Goal: Task Accomplishment & Management: Complete application form

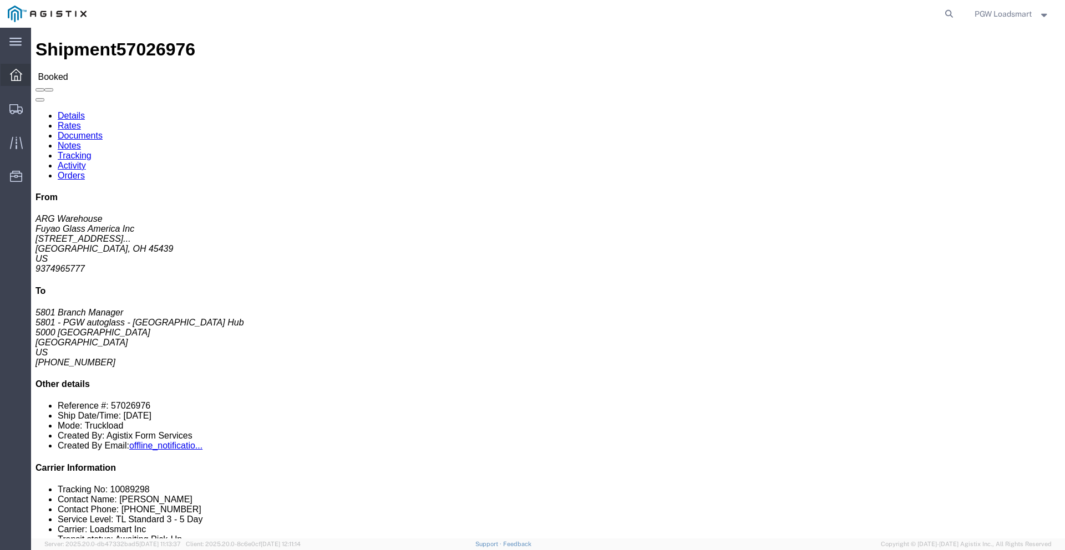
click at [11, 72] on icon at bounding box center [16, 75] width 12 height 12
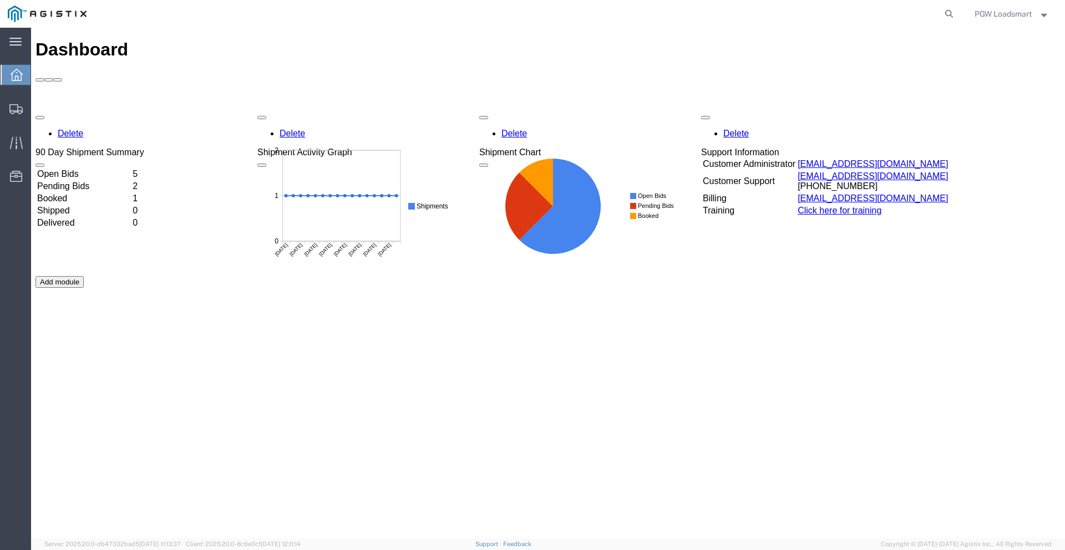
click at [83, 169] on td "Open Bids" at bounding box center [84, 174] width 94 height 11
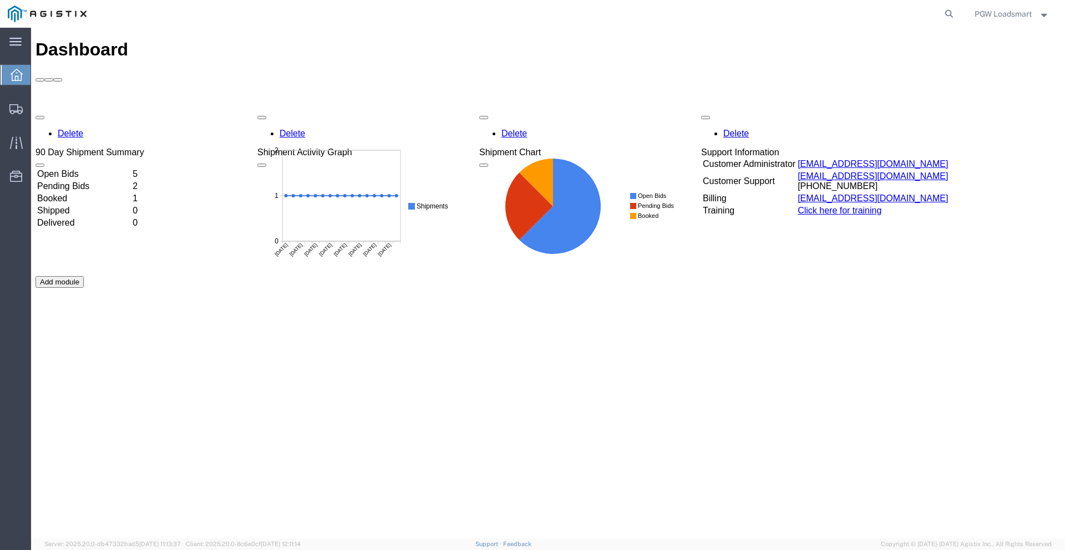
click at [77, 169] on td "Open Bids" at bounding box center [84, 174] width 94 height 11
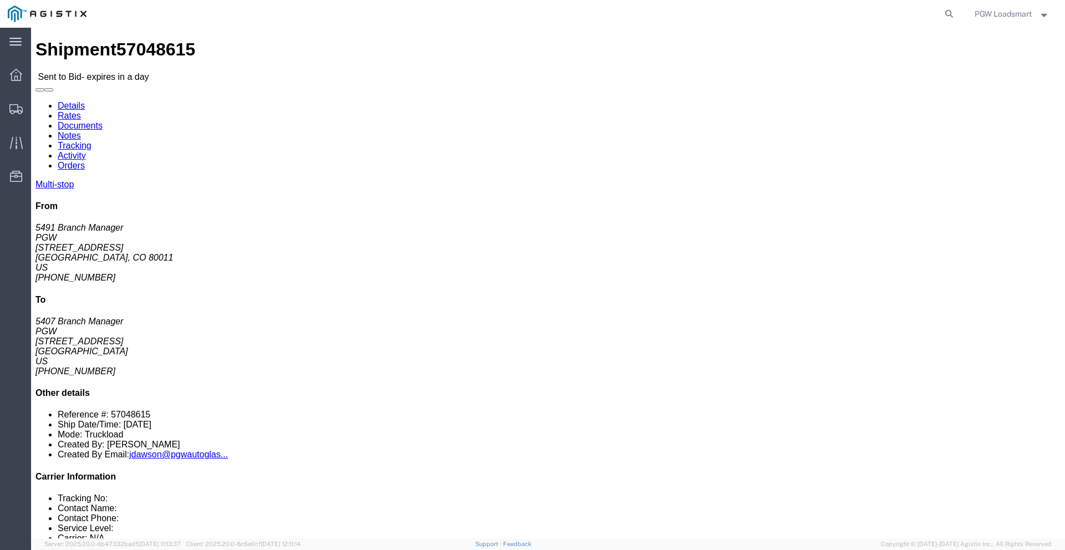
click div "Multi-stop From 5491 Branch Manager PGW [STREET_ADDRESS] [PHONE_NUMBER] To 5407…"
click link "Enter / Modify Bid"
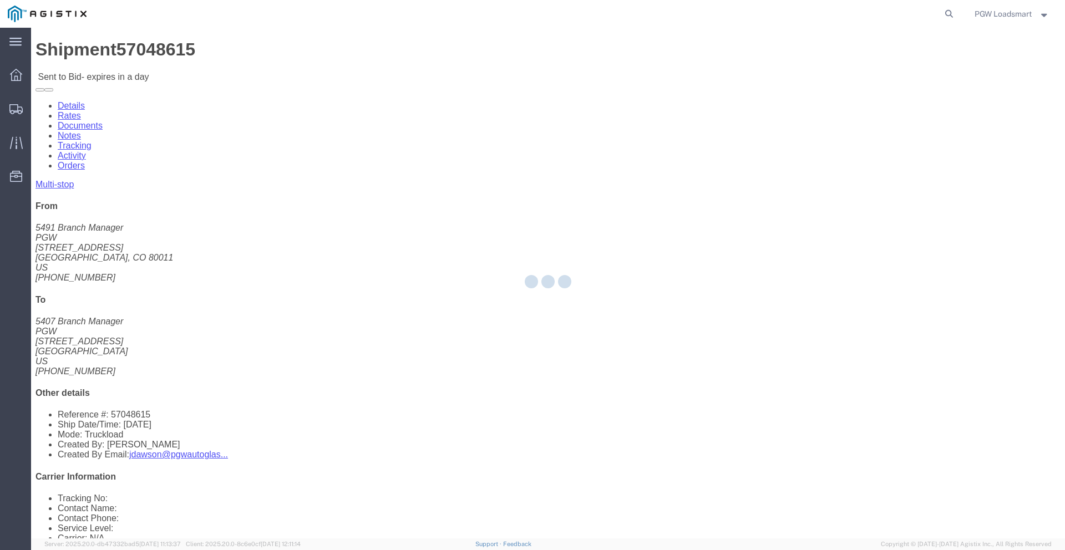
select select "6946"
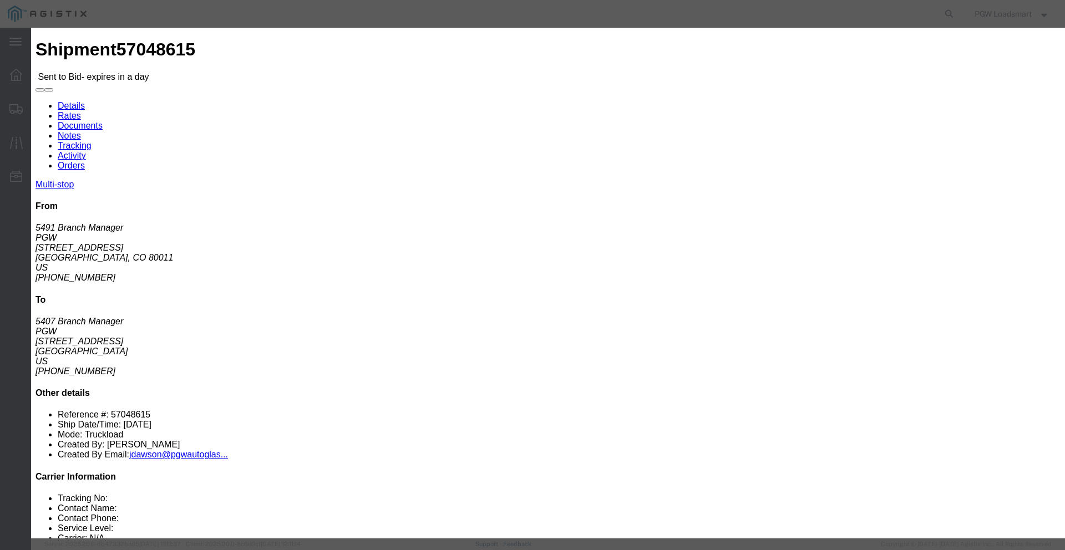
click select "Select Rail TL Standard 3 - 5 Day"
select select "16794"
click select "Select Rail TL Standard 3 - 5 Day"
click input "text"
type input "LOAA"
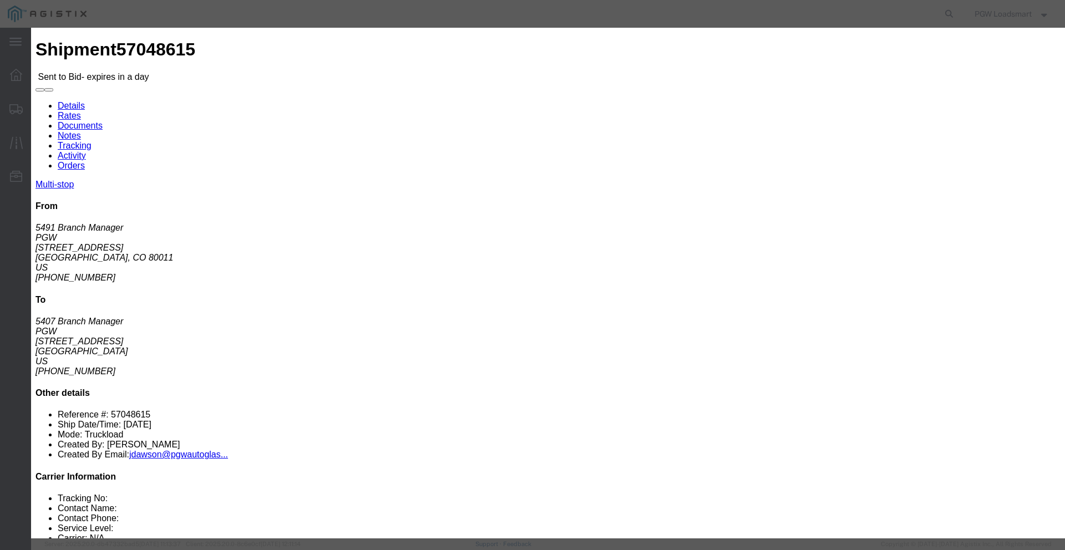
click input "number"
type input "1225"
click input "number"
type input ".01"
click select "Select 2 Day Service 3 Axle Winch Truck 3 to 5 Day Service 96L Domestic Flat Ra…"
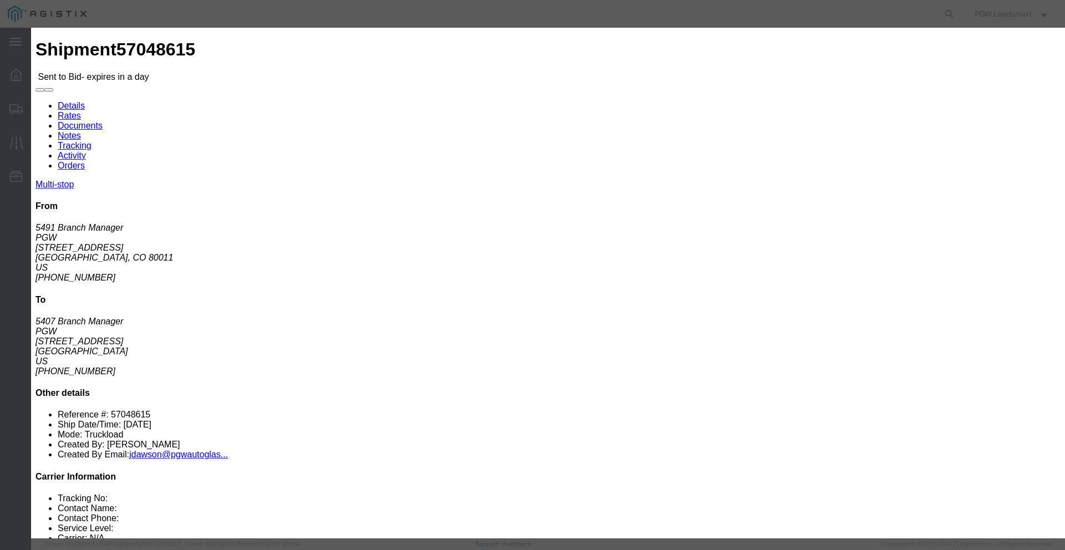
select select "FUEL"
click select "Select 2 Day Service 3 Axle Winch Truck 3 to 5 Day Service 96L Domestic Flat Ra…"
click select "Select Air Less than Truckload Multi-Leg Ocean Freight Rail Small Parcel Truckl…"
select select "TL"
click select "Select Air Less than Truckload Multi-Leg Ocean Freight Rail Small Parcel Truckl…"
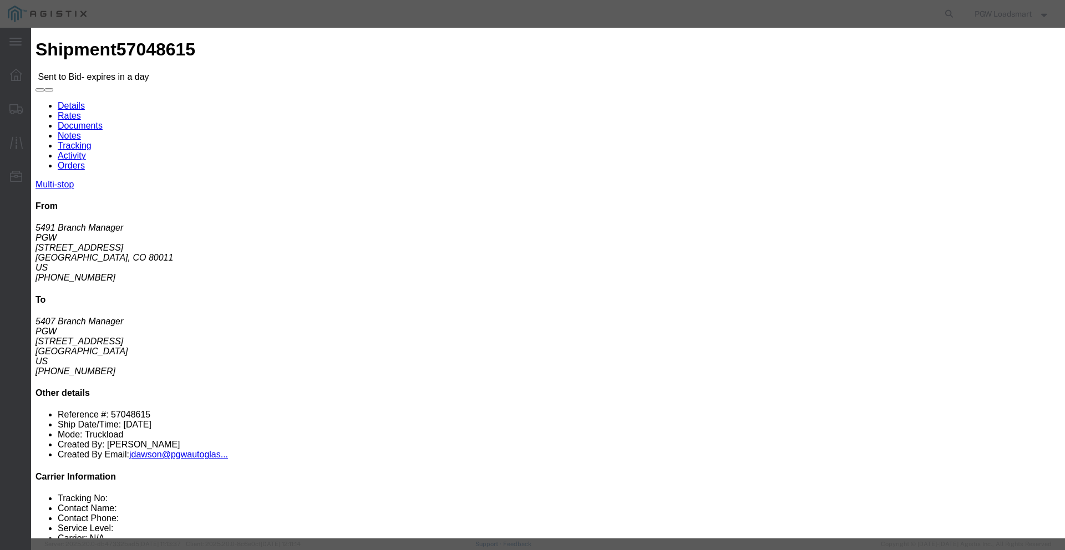
click button "Submit"
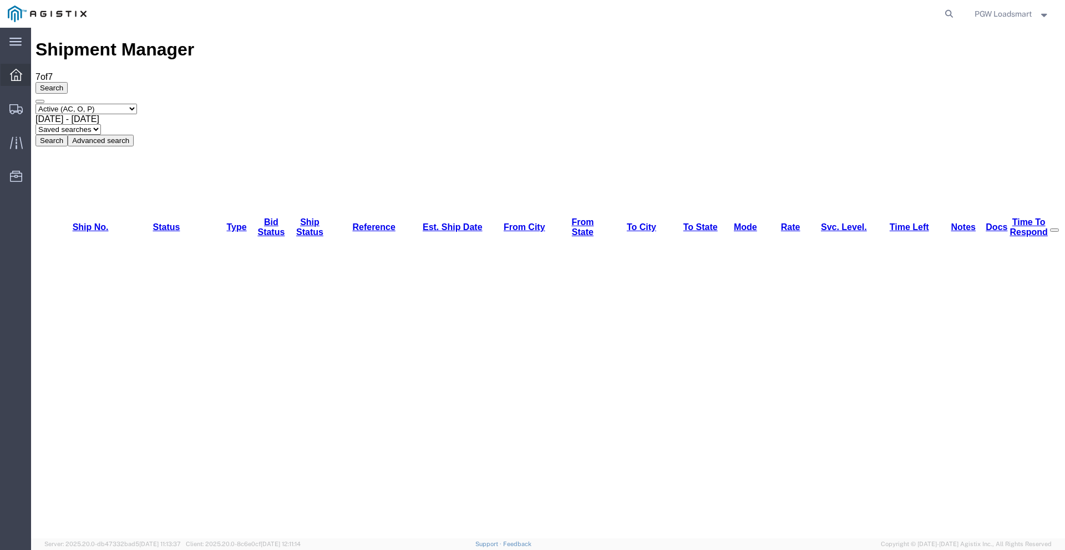
click at [14, 76] on icon at bounding box center [16, 75] width 12 height 12
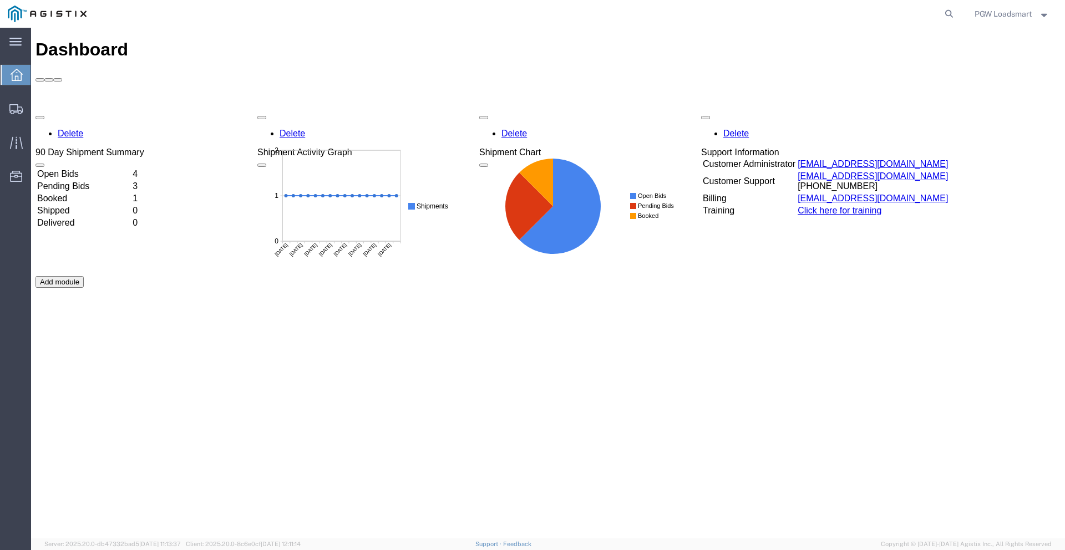
click at [84, 169] on td "Open Bids" at bounding box center [84, 174] width 94 height 11
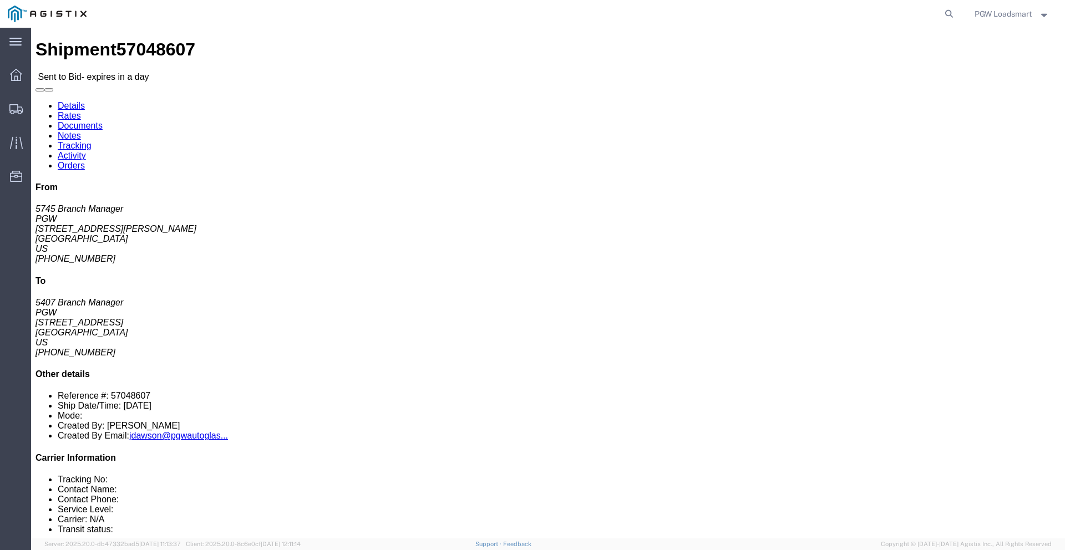
click link "Enter / Modify Bid"
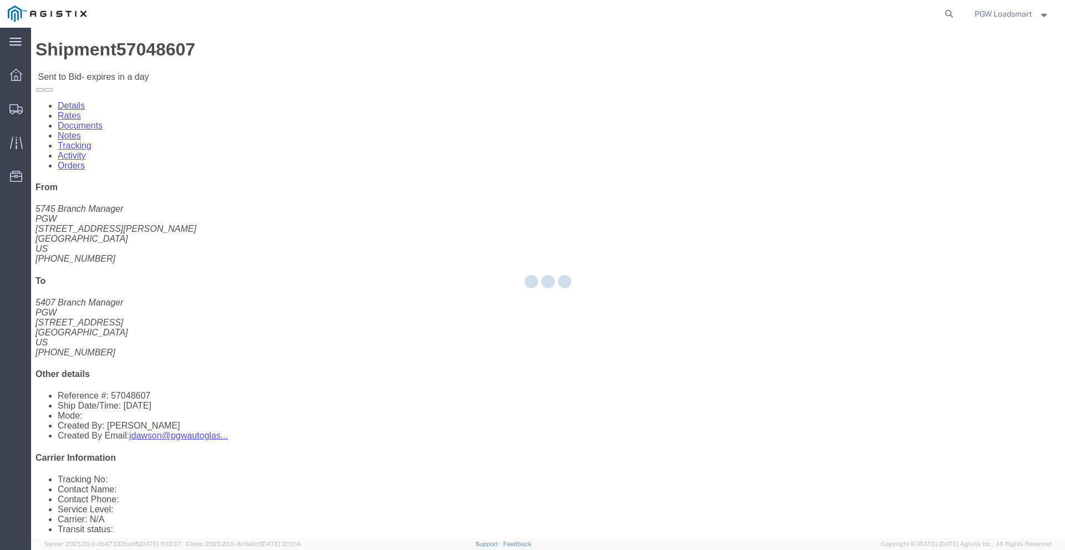
select select "6946"
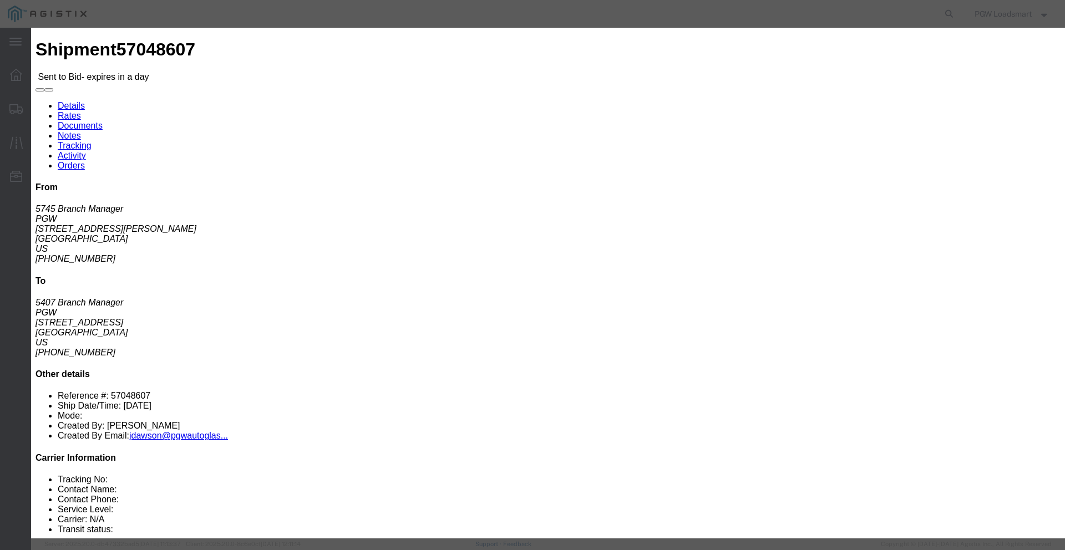
click link "Confirmation Details"
click link "Rates"
click button "button"
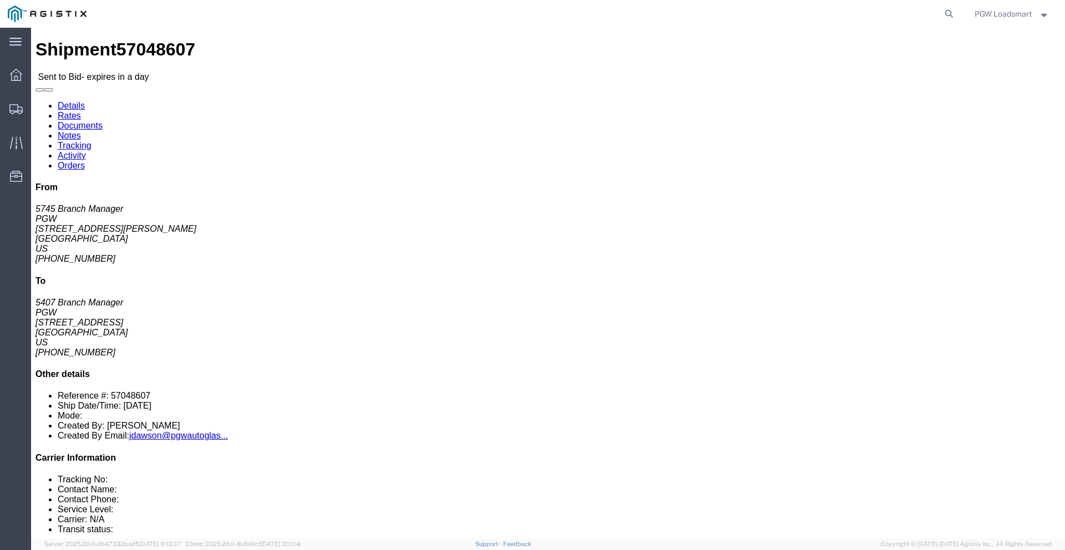
click link "Enter / Modify Bid"
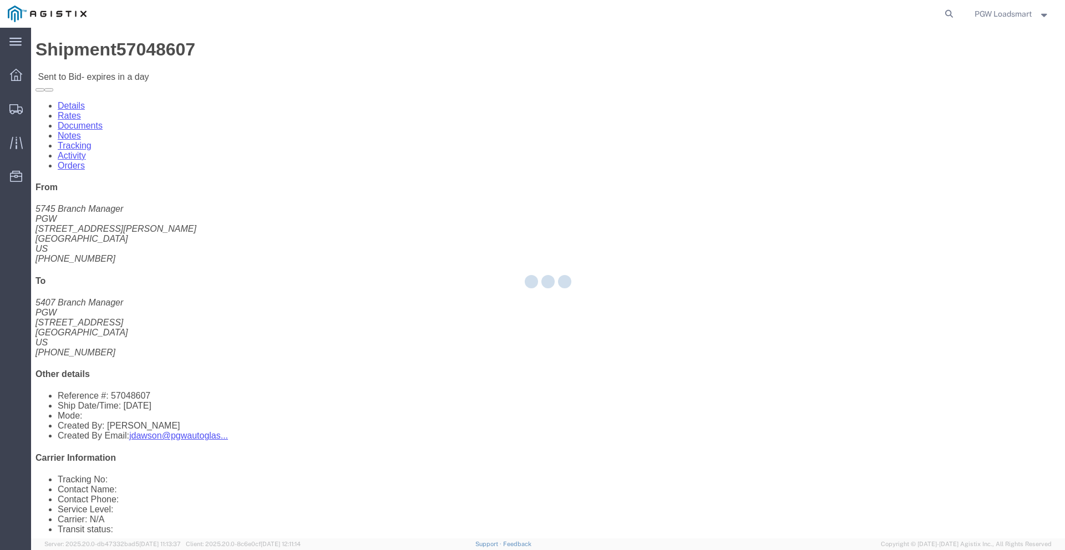
select select "6946"
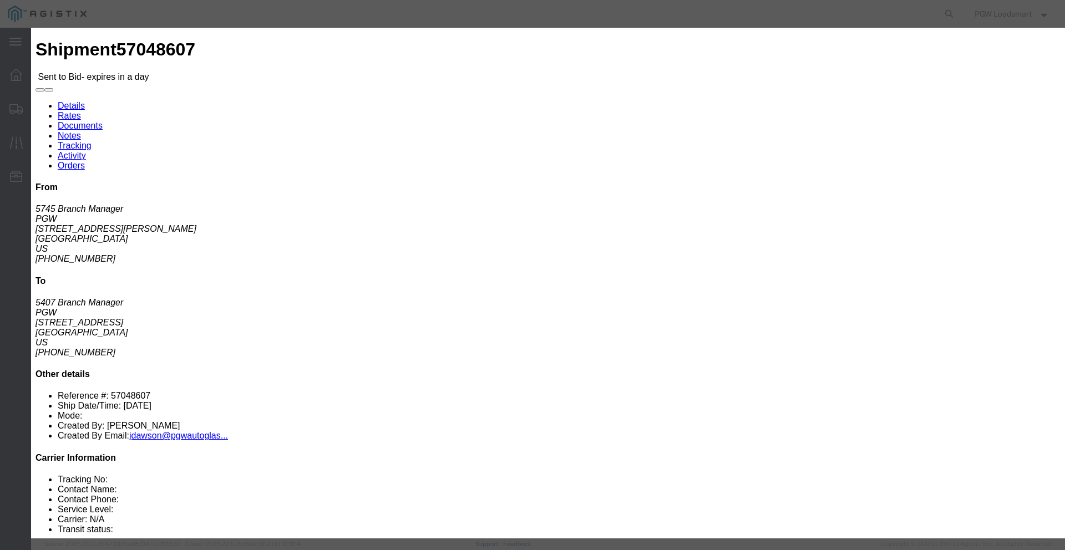
click icon "button"
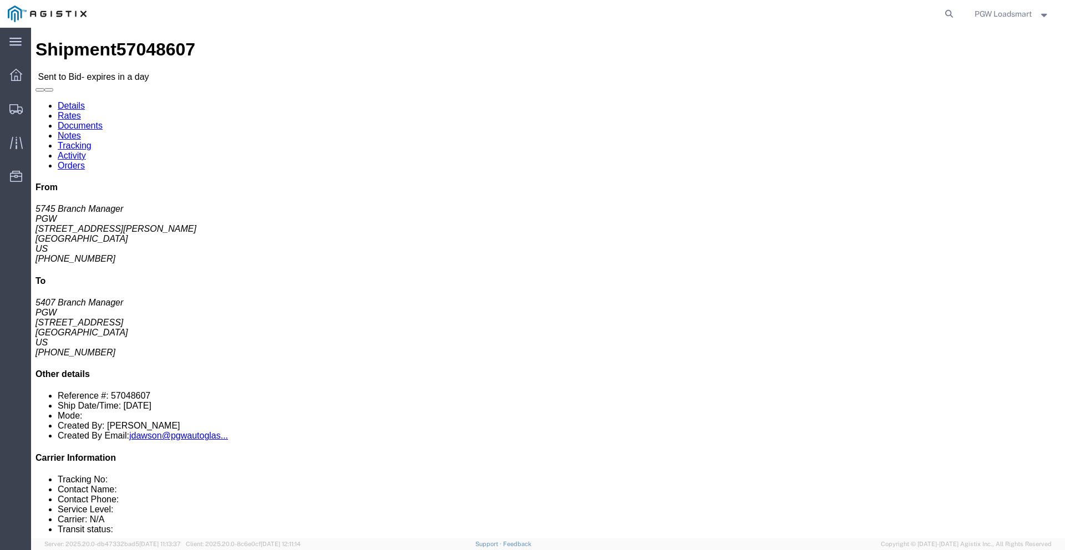
click div "15 Your Packaging Total weight: 44000.00 LBS ( dim ) Dimensions: L 72.00 x W 30…"
click link "Enter / Modify Bid"
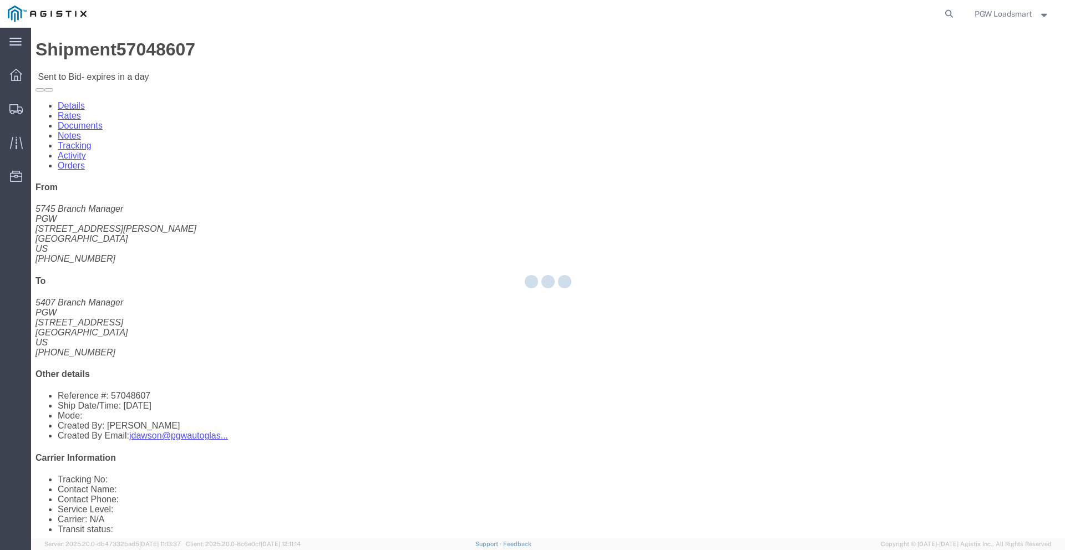
select select "6946"
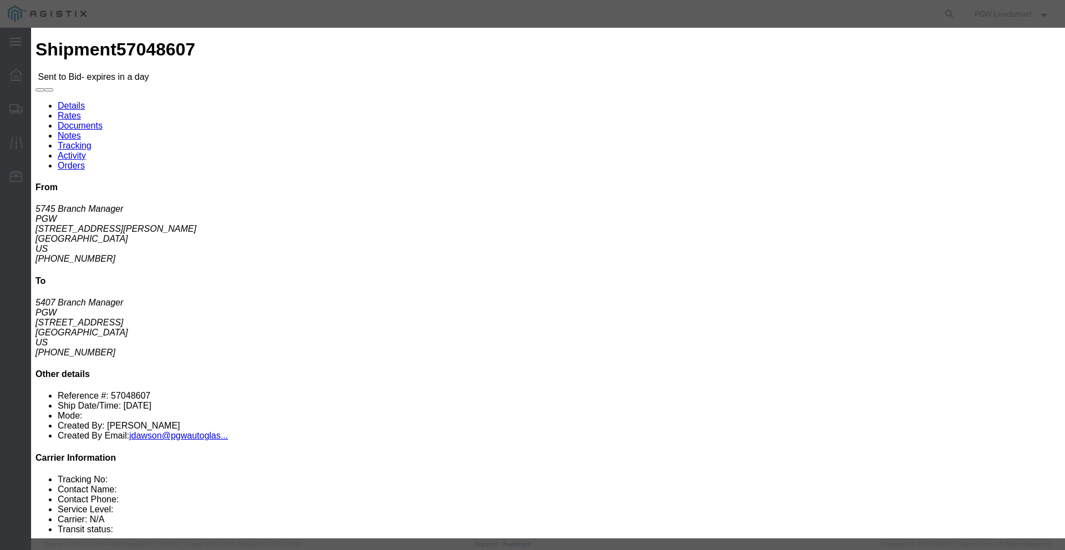
click select "Select Rail TL Standard 3 - 5 Day"
select select "16794"
click select "Select Rail TL Standard 3 - 5 Day"
click input "text"
type input "LOAA"
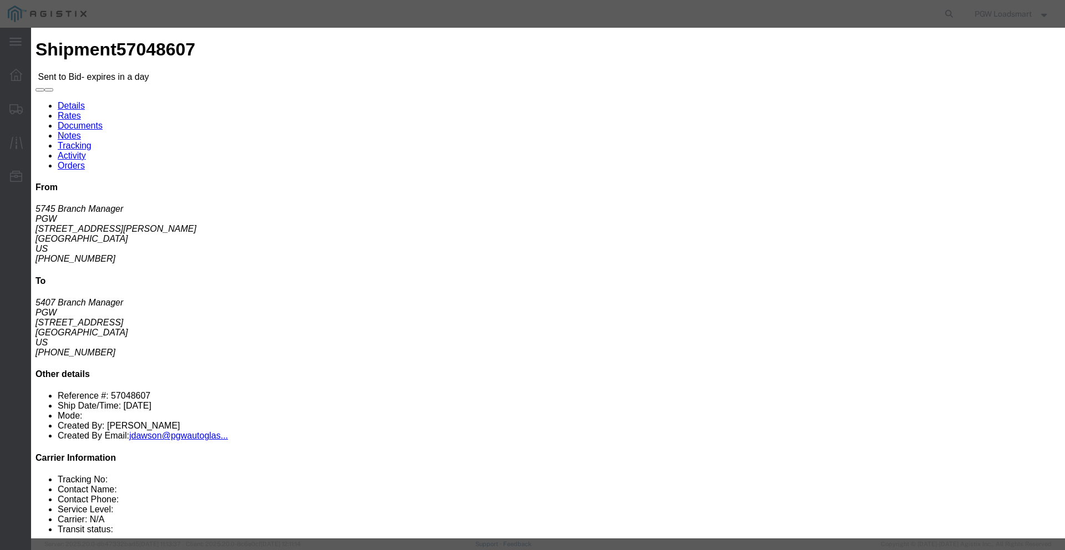
click select "Select Air Less than Truckload Multi-Leg Ocean Freight Rail Small Parcel Truckl…"
select select "TL"
click select "Select Air Less than Truckload Multi-Leg Ocean Freight Rail Small Parcel Truckl…"
click input "number"
type input "2025"
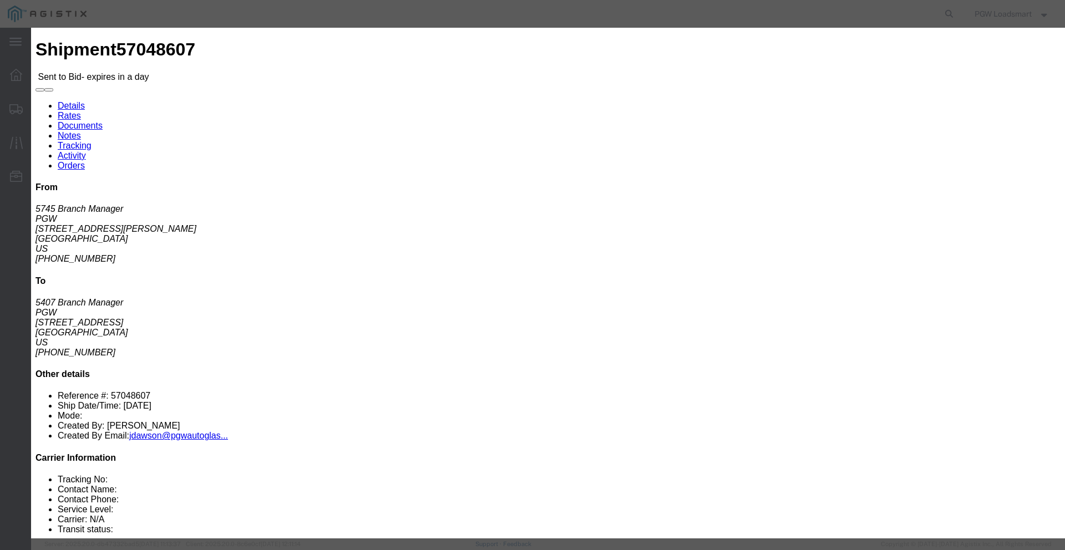
click input "number"
type input ".01"
click select "Select 2 Day Service 3 Axle Winch Truck 3 to 5 Day Service 96L Domestic Flat Ra…"
select select "FUEL"
click select "Select 2 Day Service 3 Axle Winch Truck 3 to 5 Day Service 96L Domestic Flat Ra…"
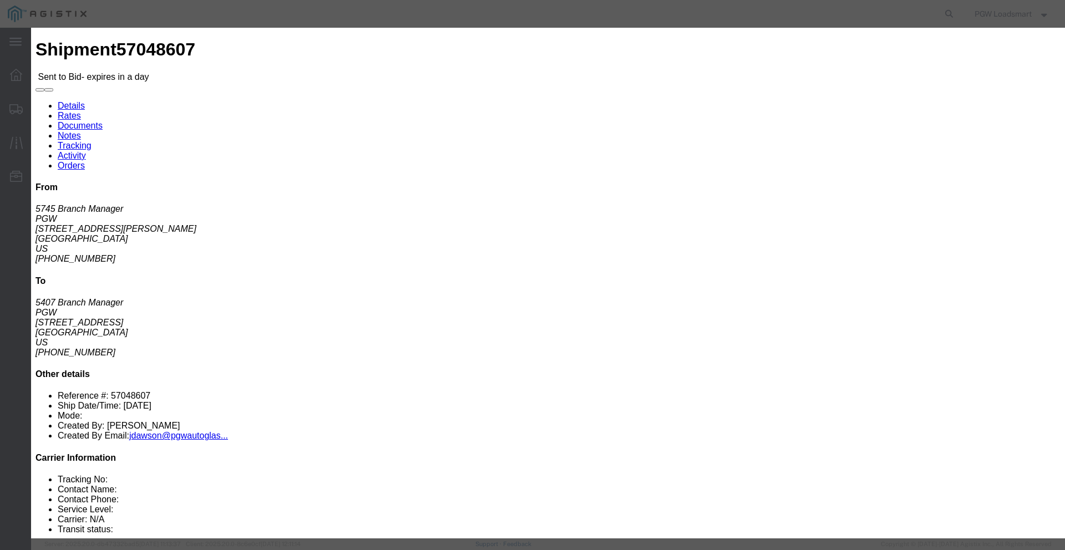
scroll to position [21, 0]
click button "Submit"
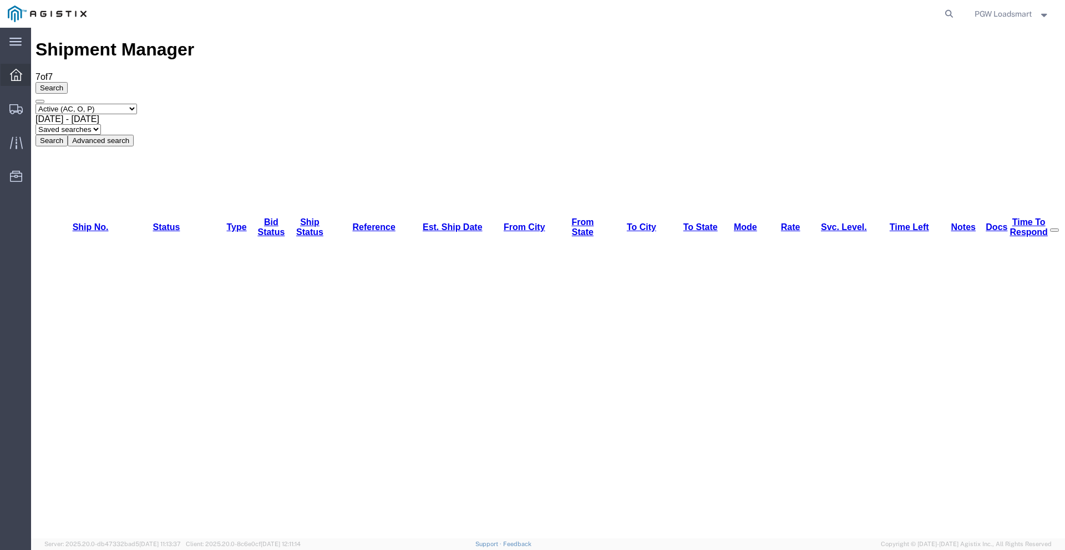
click at [19, 79] on icon at bounding box center [16, 75] width 12 height 12
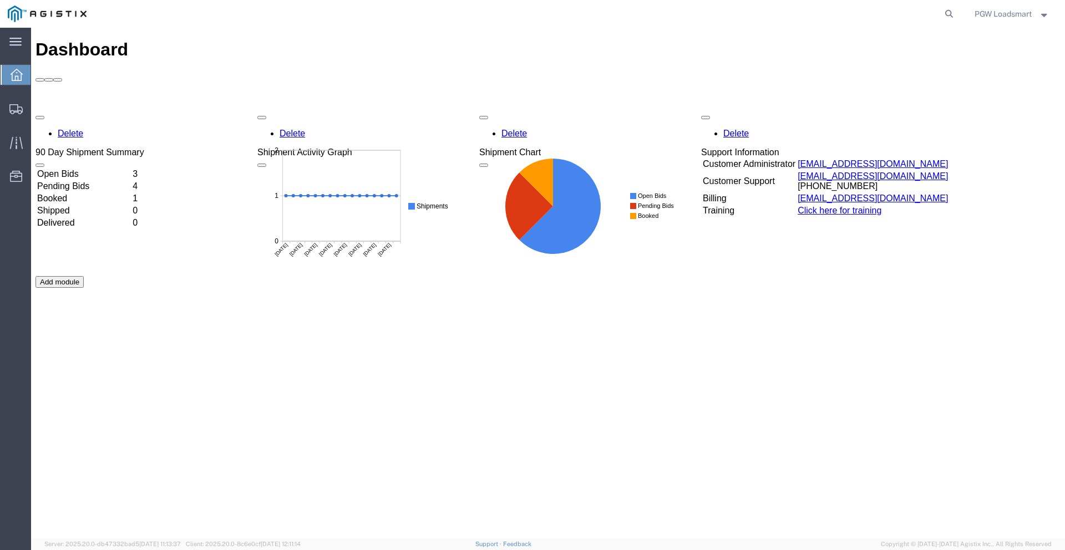
click at [85, 169] on td "Open Bids" at bounding box center [84, 174] width 94 height 11
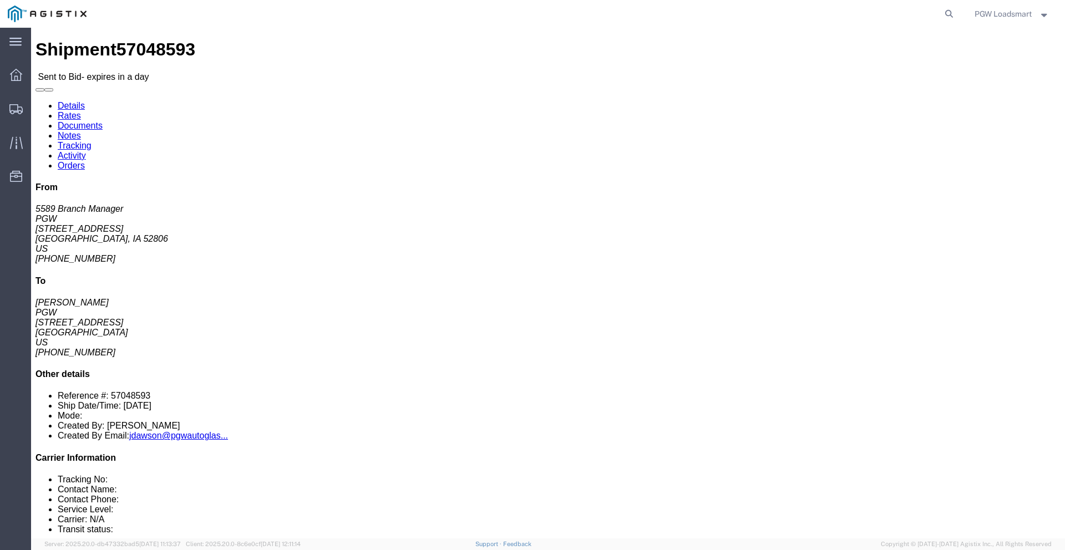
click link "Enter / Modify Bid"
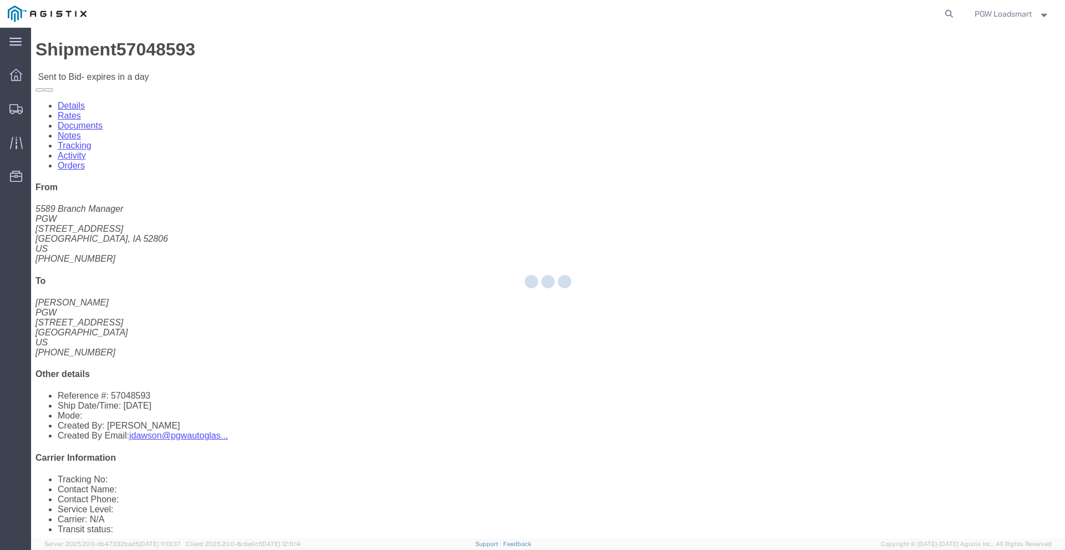
select select "6946"
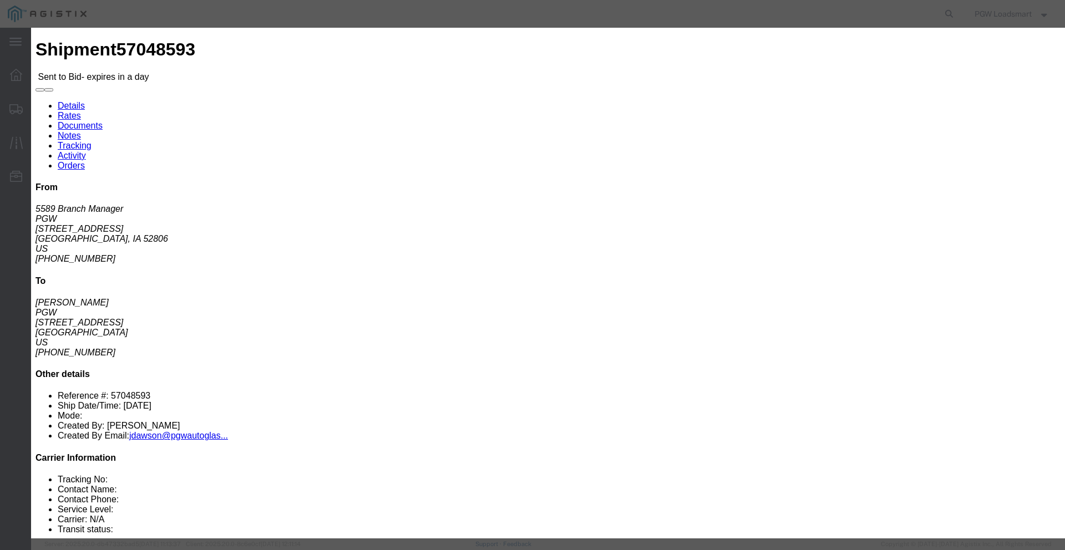
click select "Select Rail TL Standard 3 - 5 Day"
select select "16794"
click select "Select Rail TL Standard 3 - 5 Day"
click input "text"
type input "LOAA"
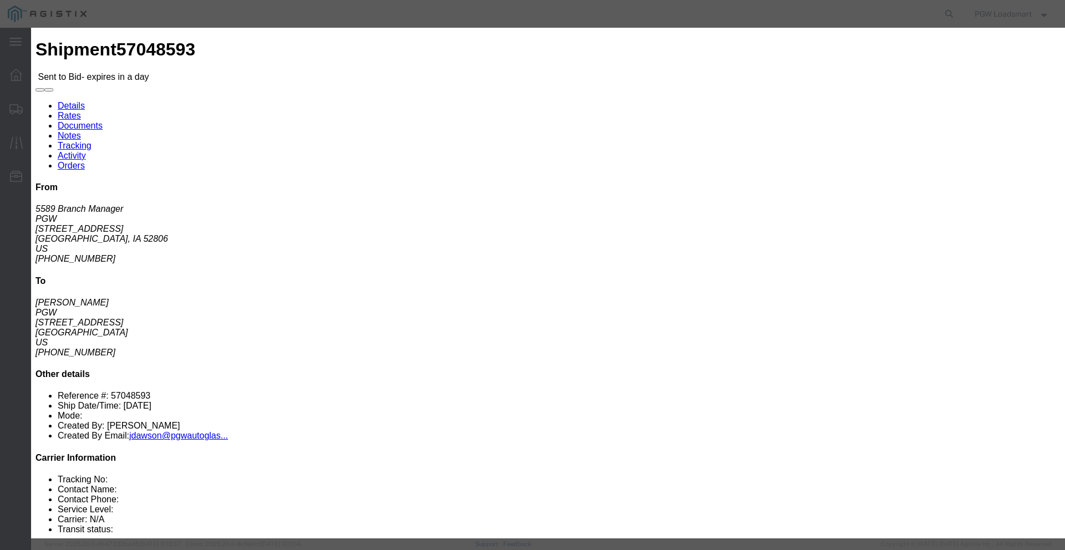
click select "Select Air Less than Truckload Multi-Leg Ocean Freight Rail Small Parcel Truckl…"
select select "TL"
click select "Select Air Less than Truckload Multi-Leg Ocean Freight Rail Small Parcel Truckl…"
click input "number"
type input "1389"
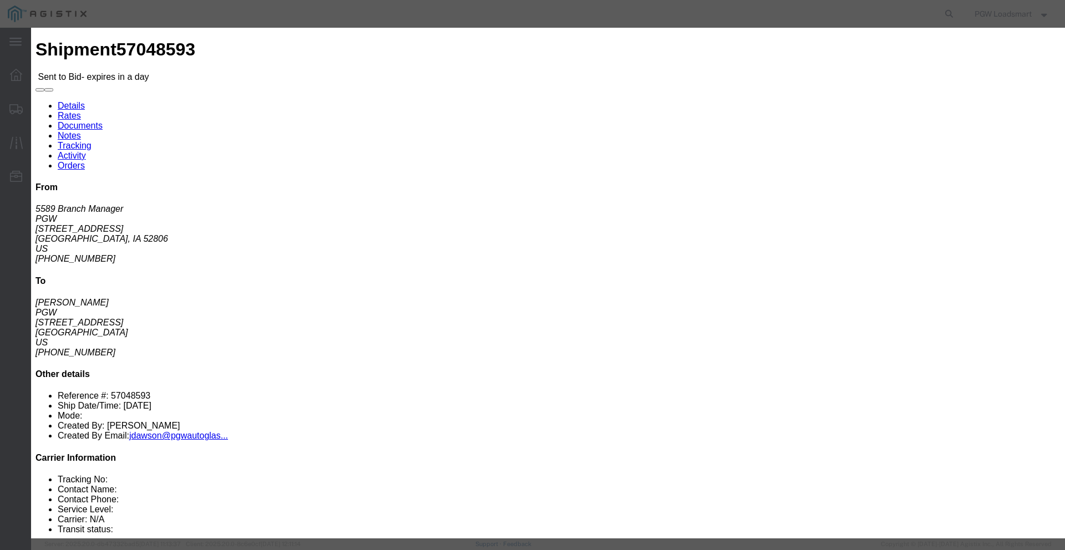
click input "number"
type input ".57"
click select "Select 2 Day Service 3 Axle Winch Truck 3 to 5 Day Service 96L Domestic Flat Ra…"
select select "FUEL"
click select "Select 2 Day Service 3 Axle Winch Truck 3 to 5 Day Service 96L Domestic Flat Ra…"
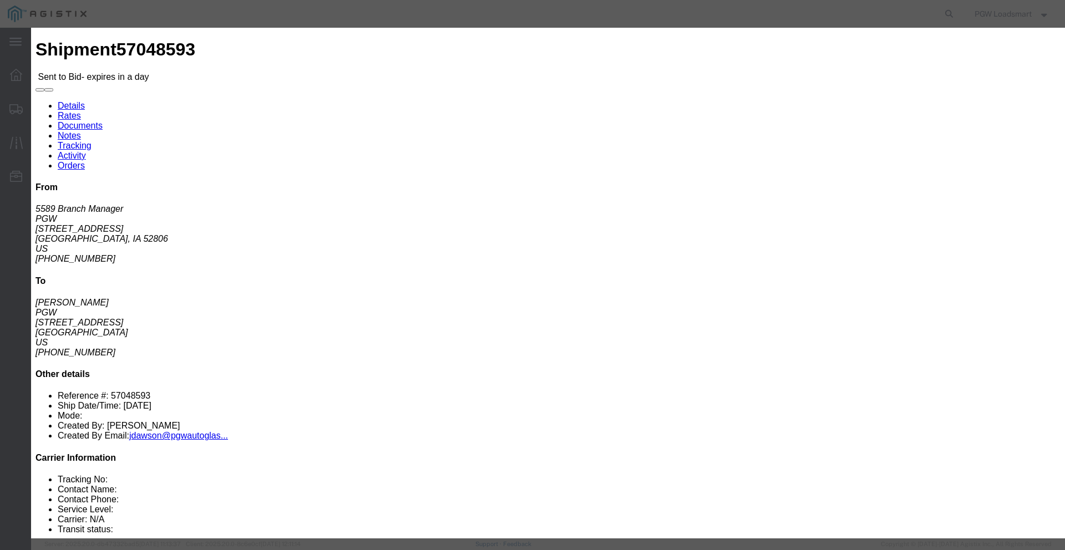
click button "Submit"
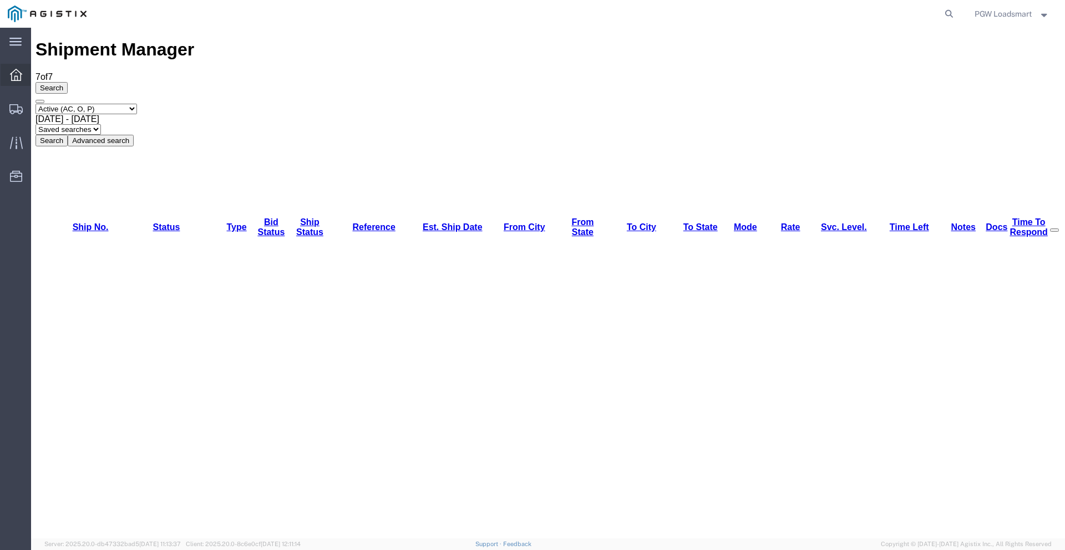
click at [16, 78] on icon at bounding box center [16, 75] width 12 height 12
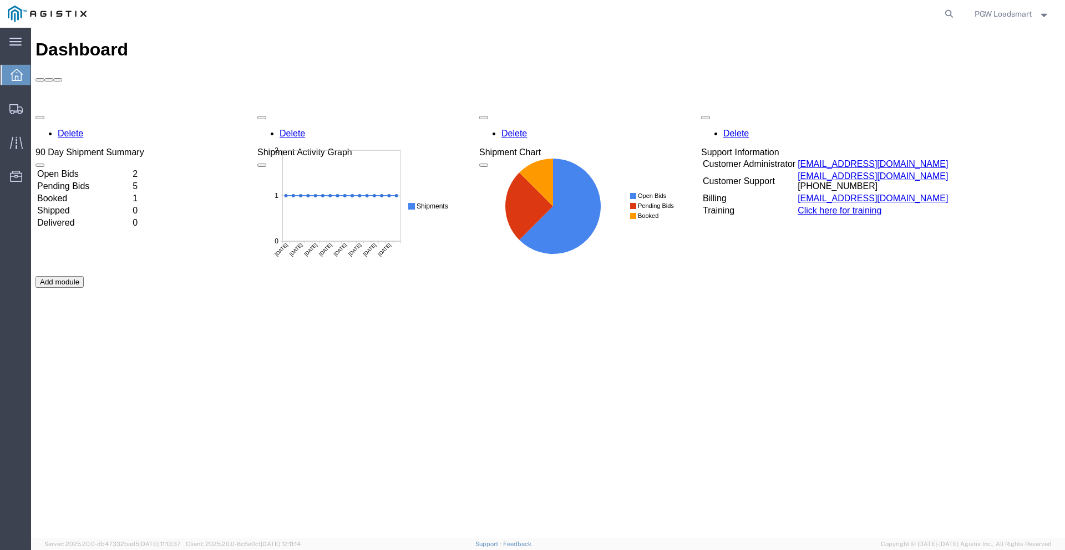
click at [90, 169] on td "Open Bids" at bounding box center [84, 174] width 94 height 11
